Goal: Check status: Check status

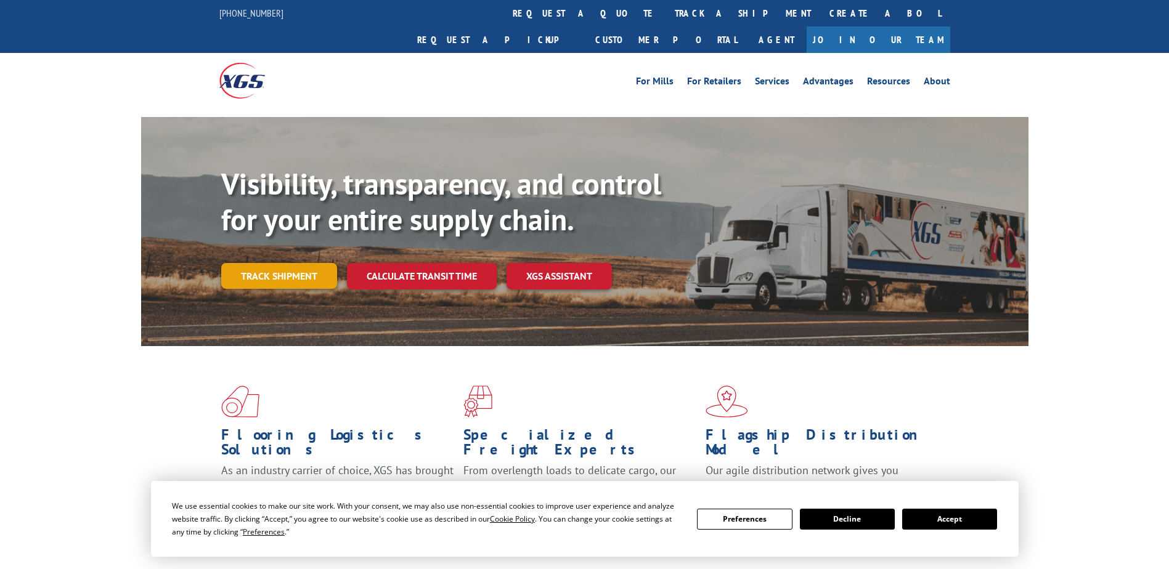
click at [301, 263] on link "Track shipment" at bounding box center [279, 276] width 116 height 26
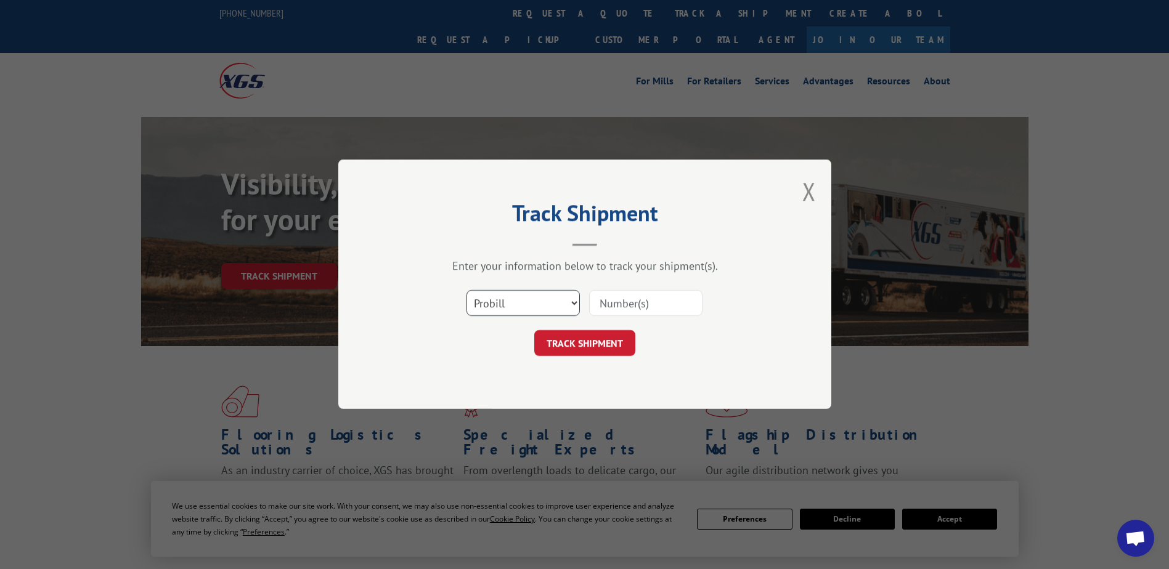
drag, startPoint x: 561, startPoint y: 304, endPoint x: 574, endPoint y: 304, distance: 12.9
click at [561, 304] on select "Select category... Probill BOL PO" at bounding box center [522, 304] width 113 height 26
select select "bol"
click at [466, 291] on select "Select category... Probill BOL PO" at bounding box center [522, 304] width 113 height 26
click at [624, 309] on input at bounding box center [645, 304] width 113 height 26
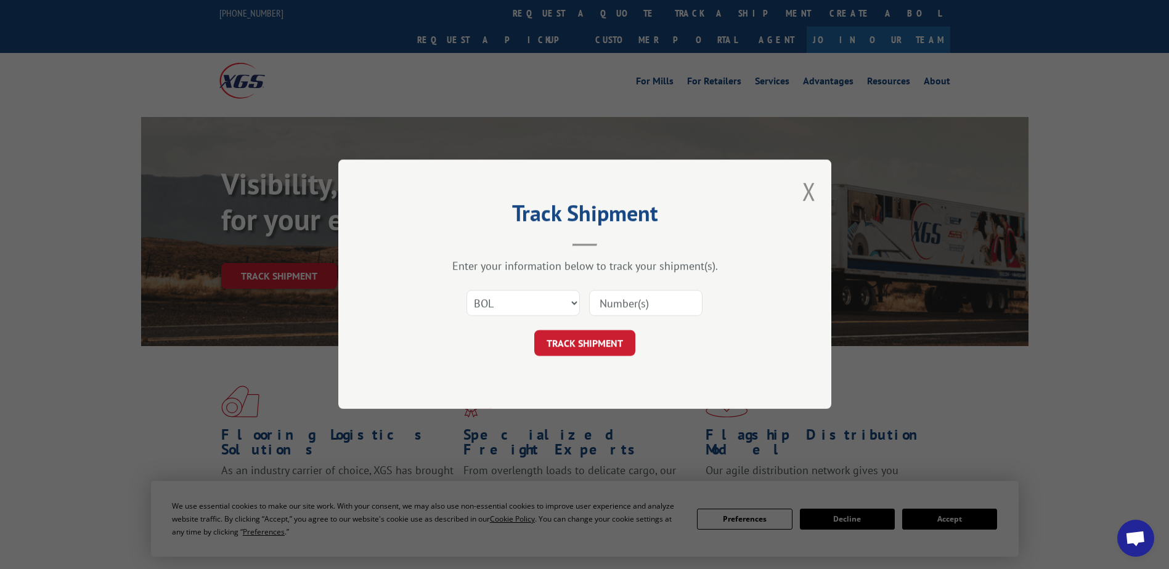
paste input "7080703"
type input "7080703"
click at [585, 342] on button "TRACK SHIPMENT" at bounding box center [584, 344] width 101 height 26
